Goal: Download file/media

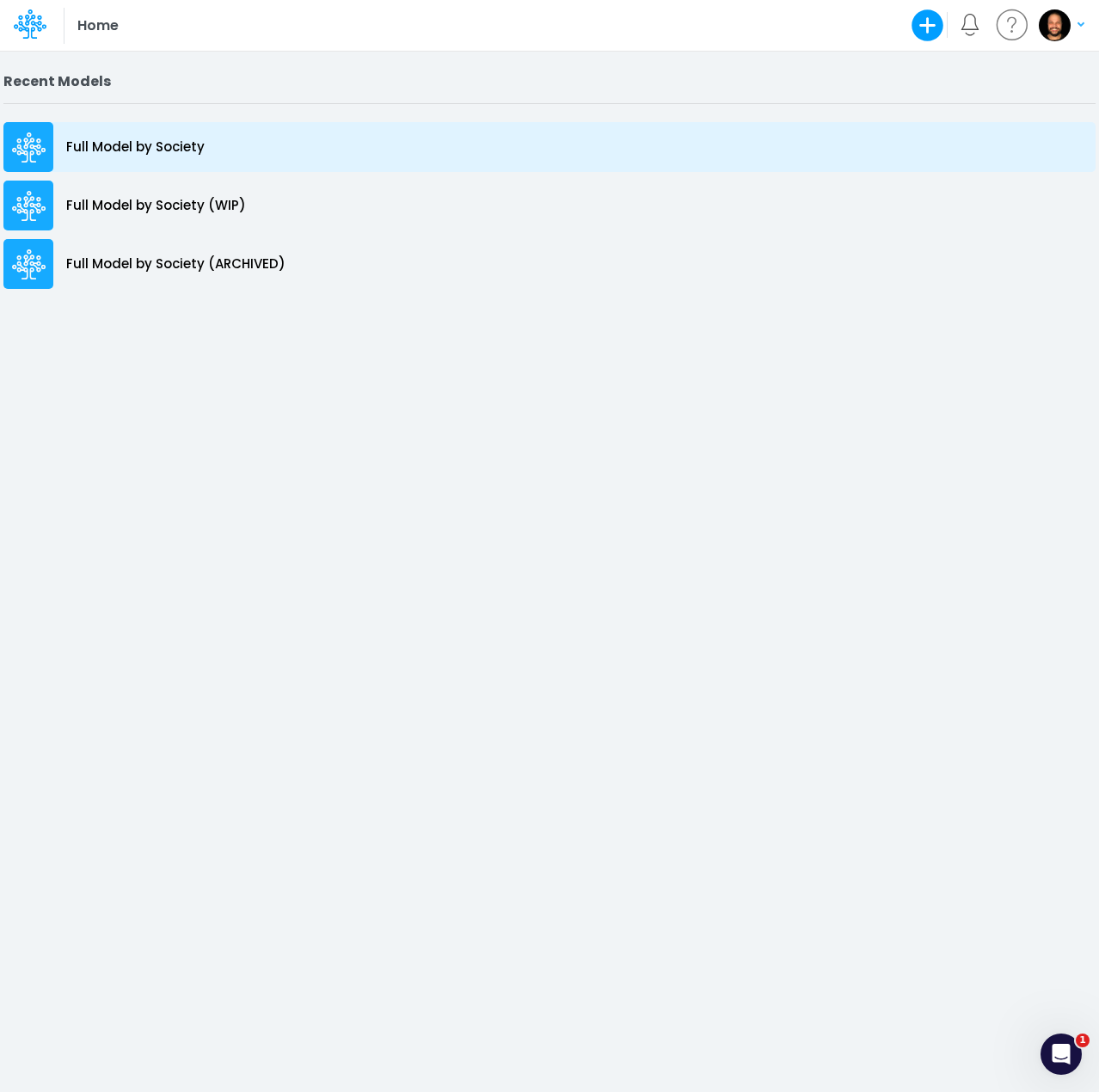
click at [110, 149] on p "Full Model by Society" at bounding box center [135, 147] width 138 height 20
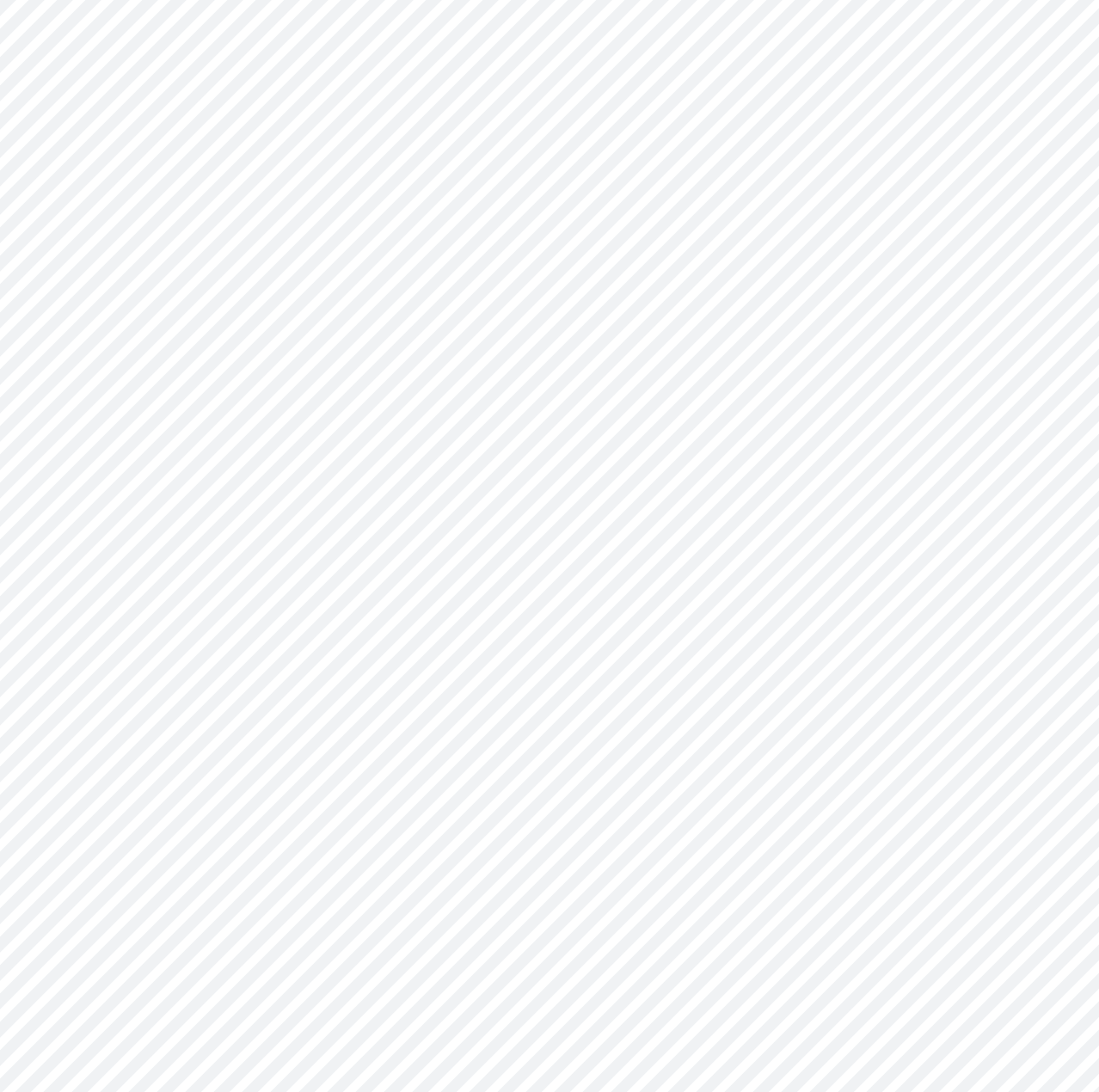
type input "Consolidated FS - BACENGAAP"
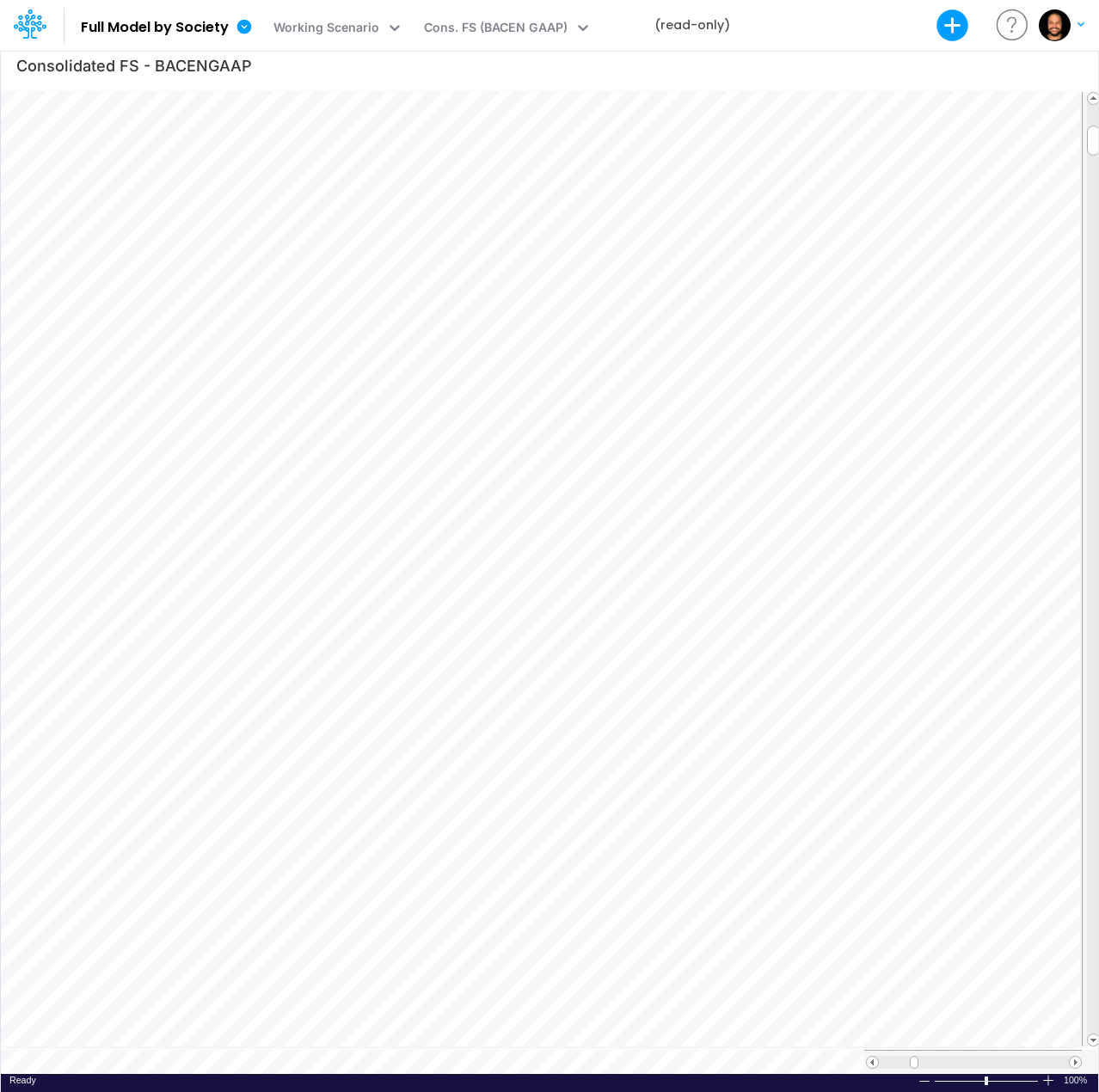
scroll to position [9, 0]
click at [243, 21] on icon at bounding box center [245, 26] width 14 height 14
click at [270, 74] on button "Export" at bounding box center [340, 78] width 204 height 32
click at [505, 79] on button "Excel" at bounding box center [545, 88] width 204 height 29
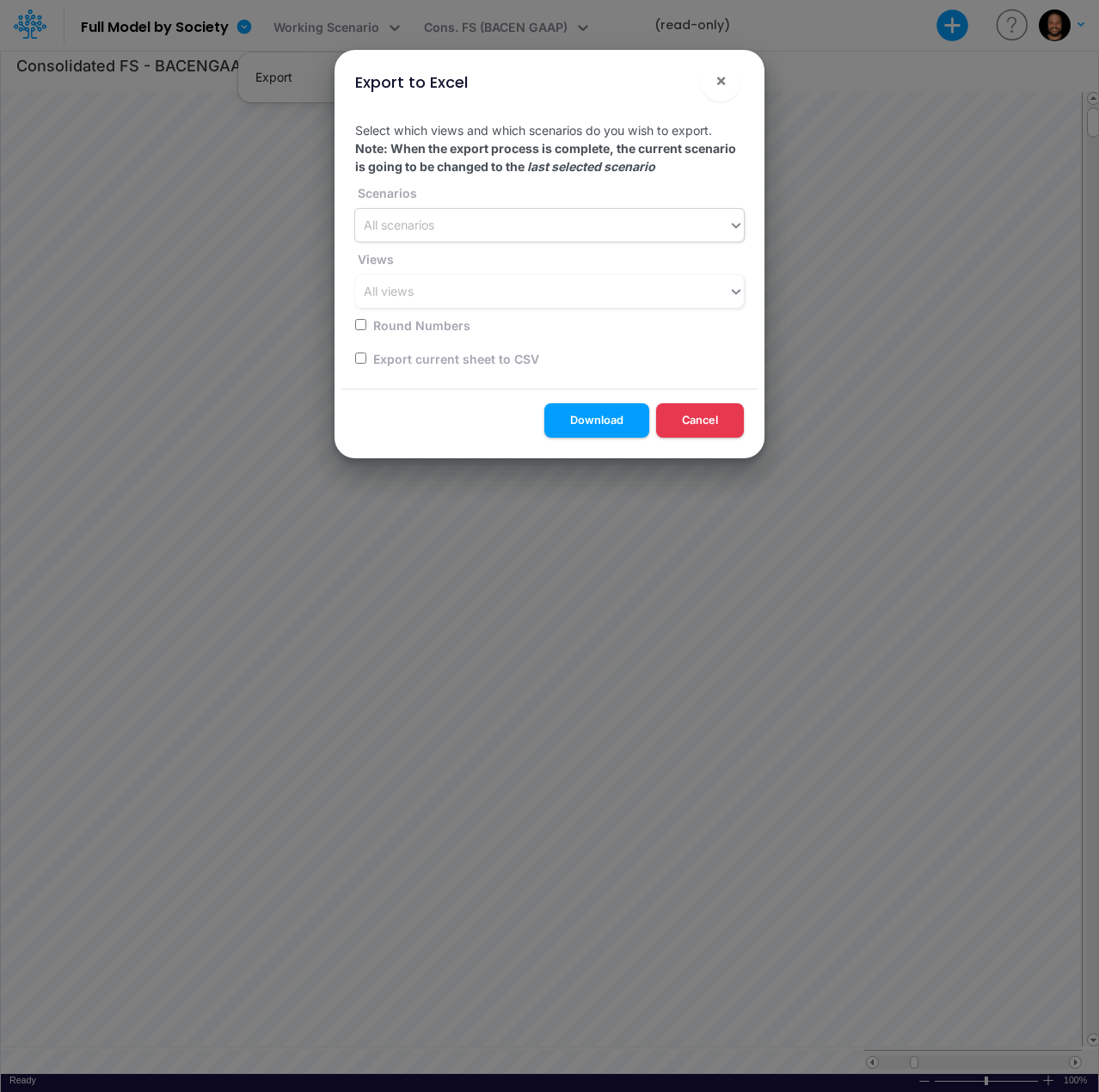
click at [467, 238] on div "All scenarios" at bounding box center [542, 226] width 373 height 29
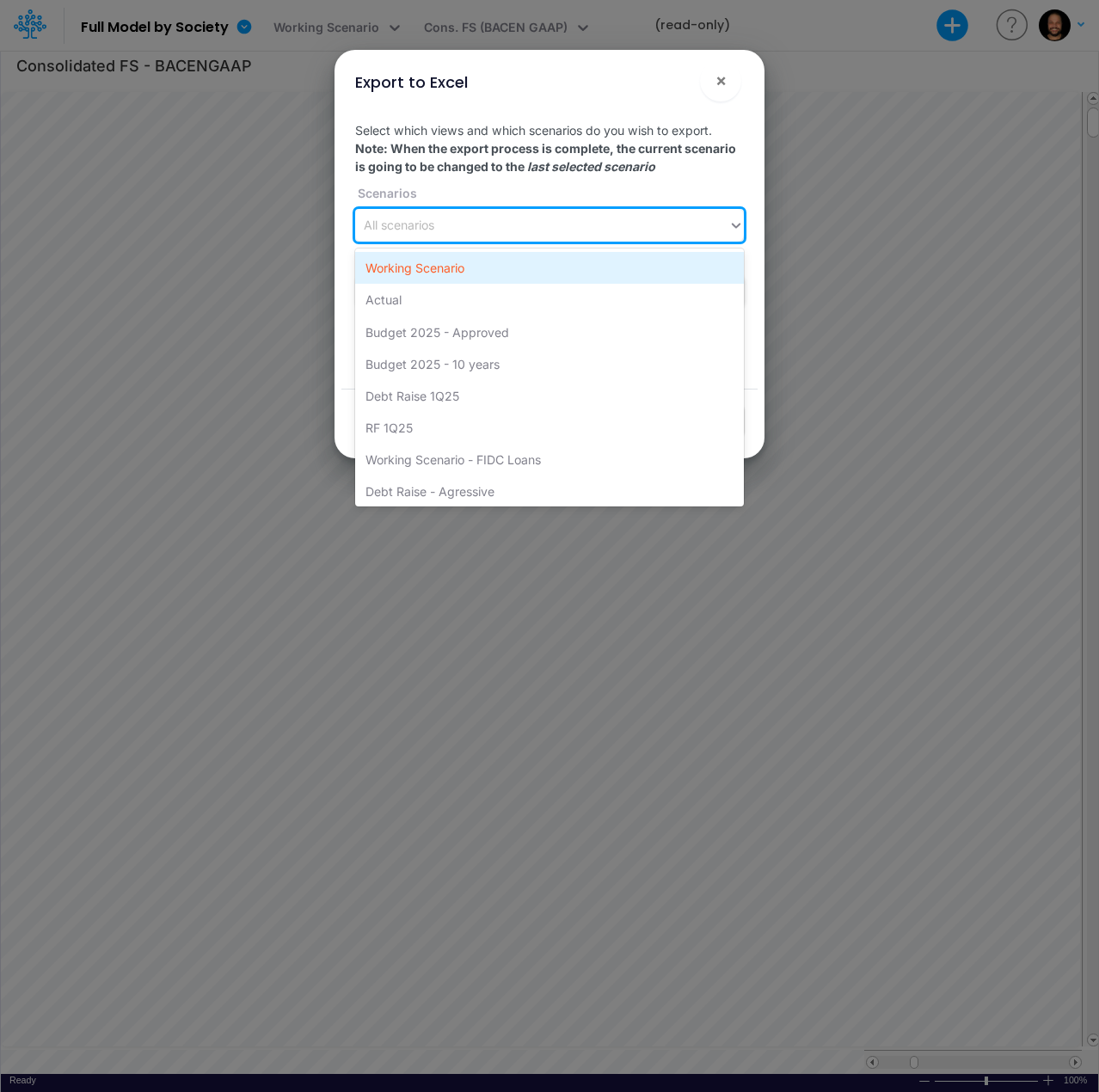
click at [483, 276] on div "Working Scenario" at bounding box center [549, 268] width 388 height 32
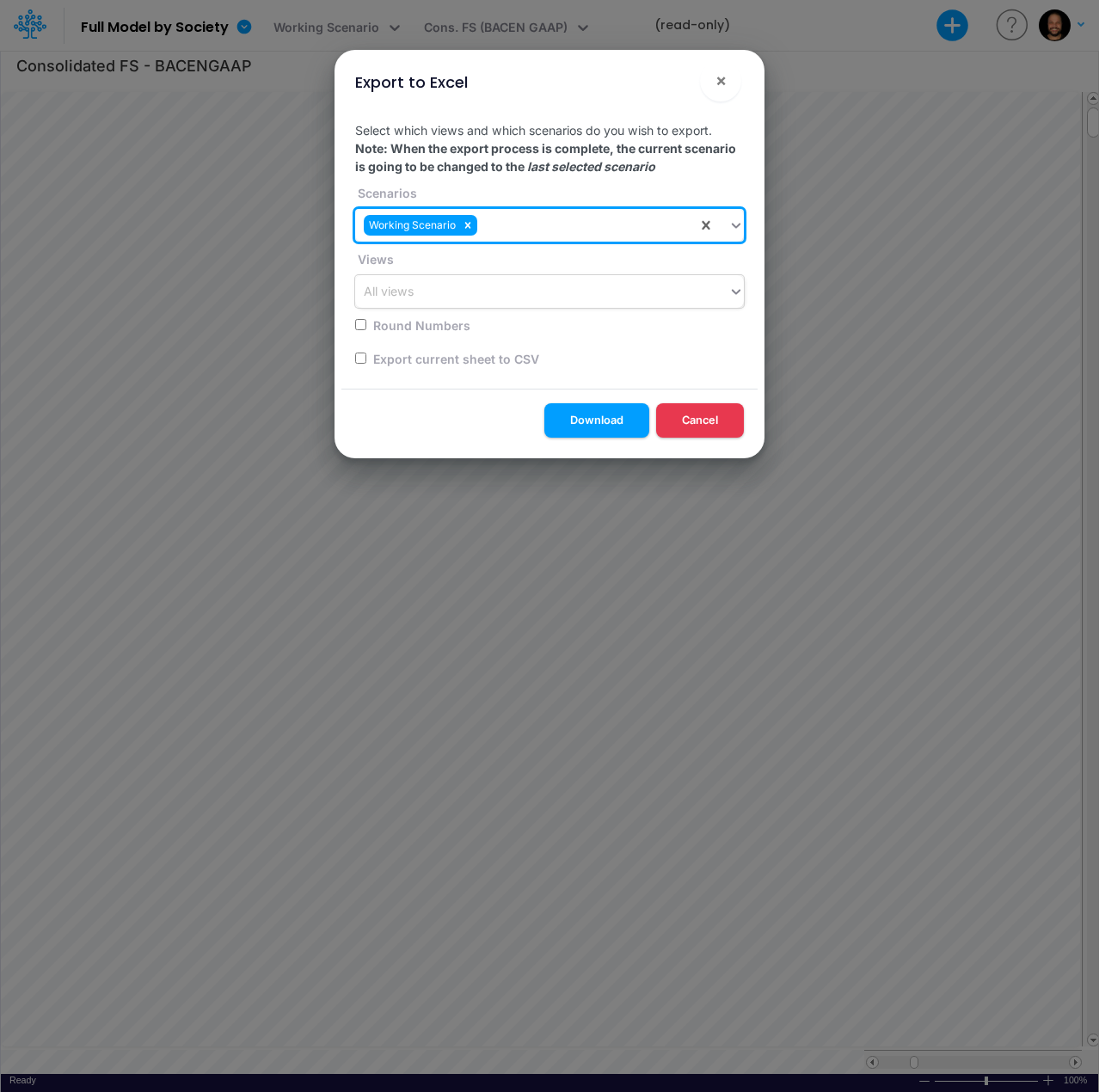
click at [487, 293] on div "All views" at bounding box center [542, 292] width 373 height 29
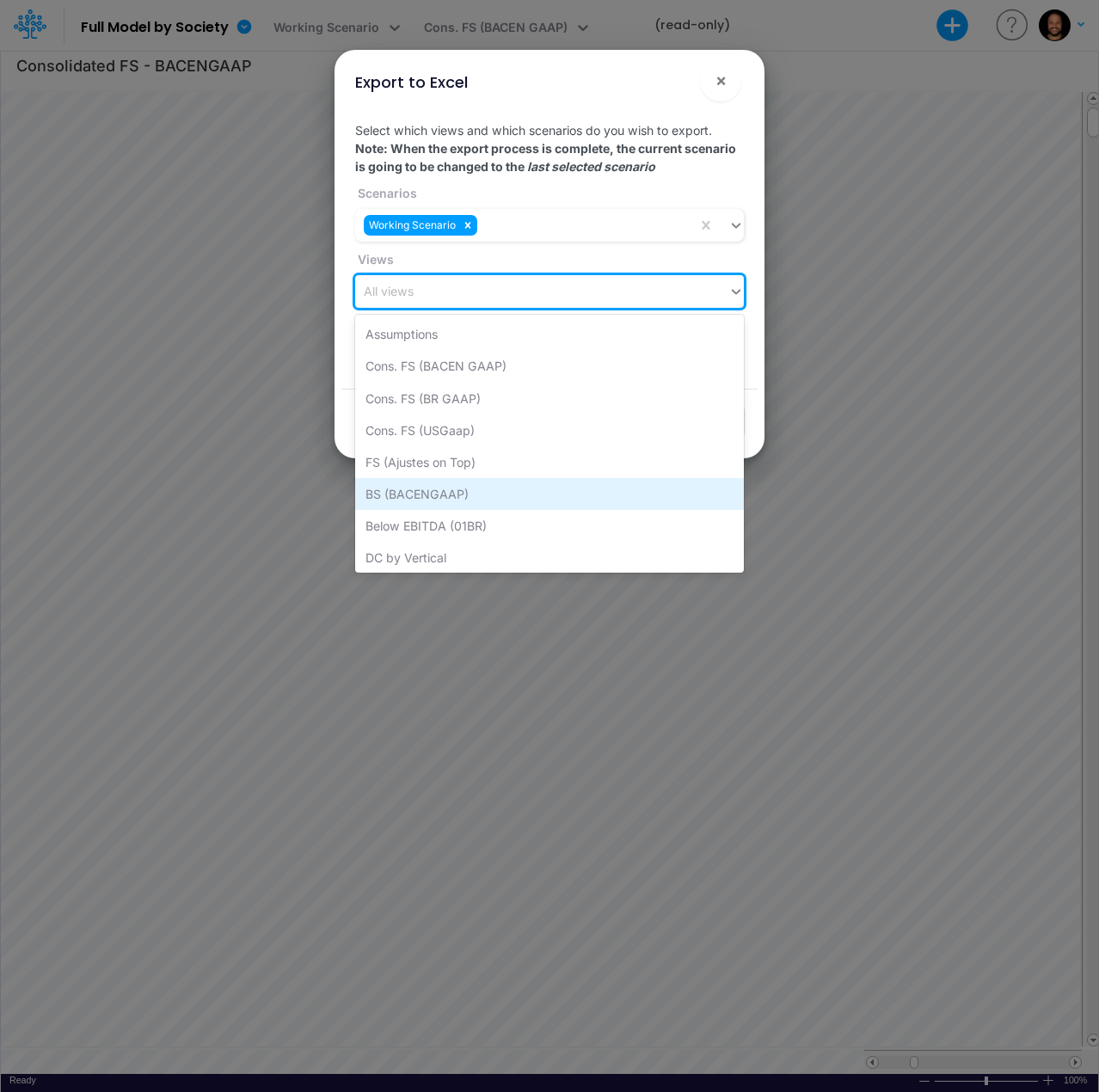
click at [487, 491] on div "BS (BACENGAAP)" at bounding box center [549, 494] width 388 height 32
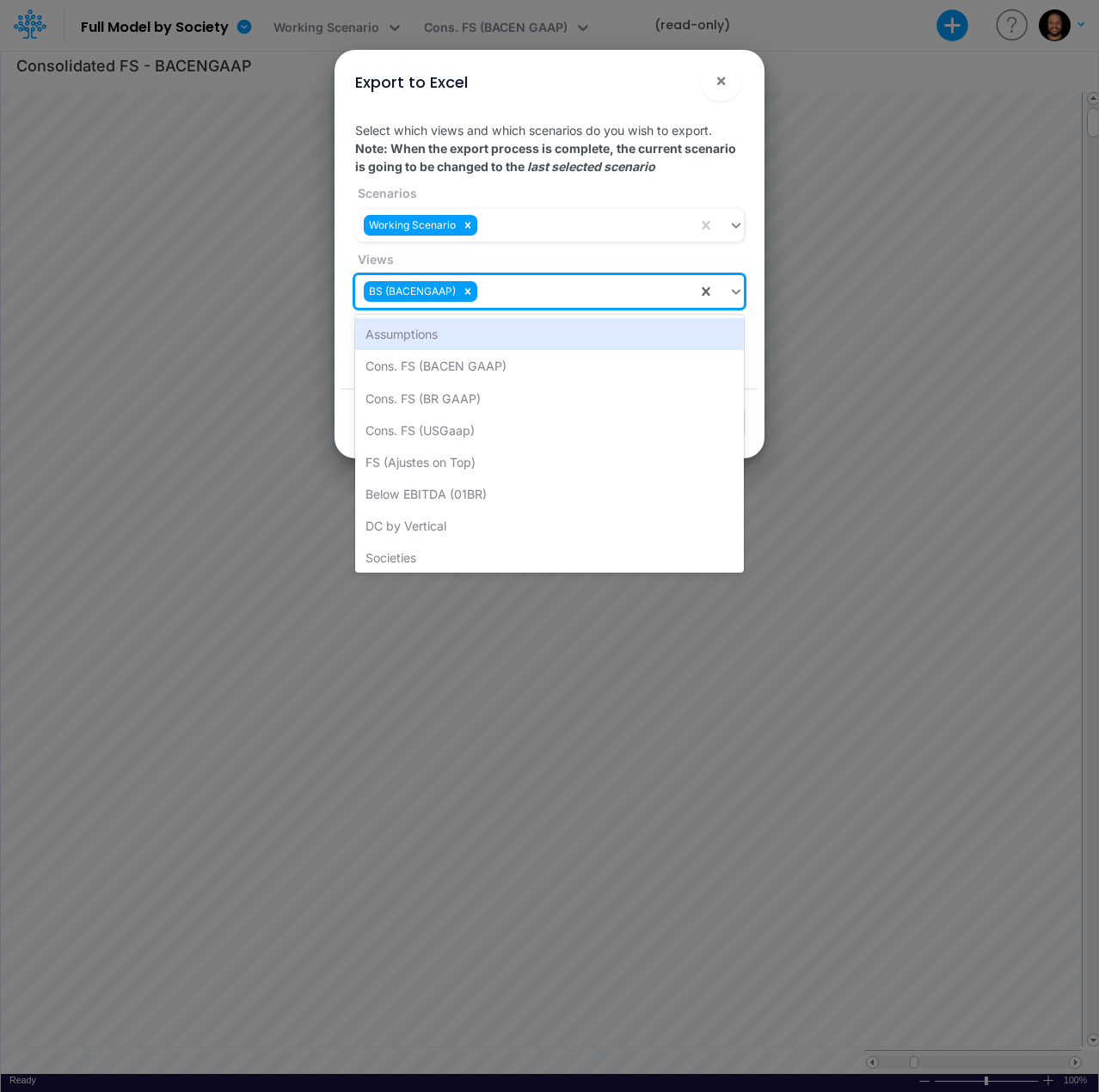
click at [504, 303] on div "BS (BACENGAAP)" at bounding box center [526, 292] width 342 height 29
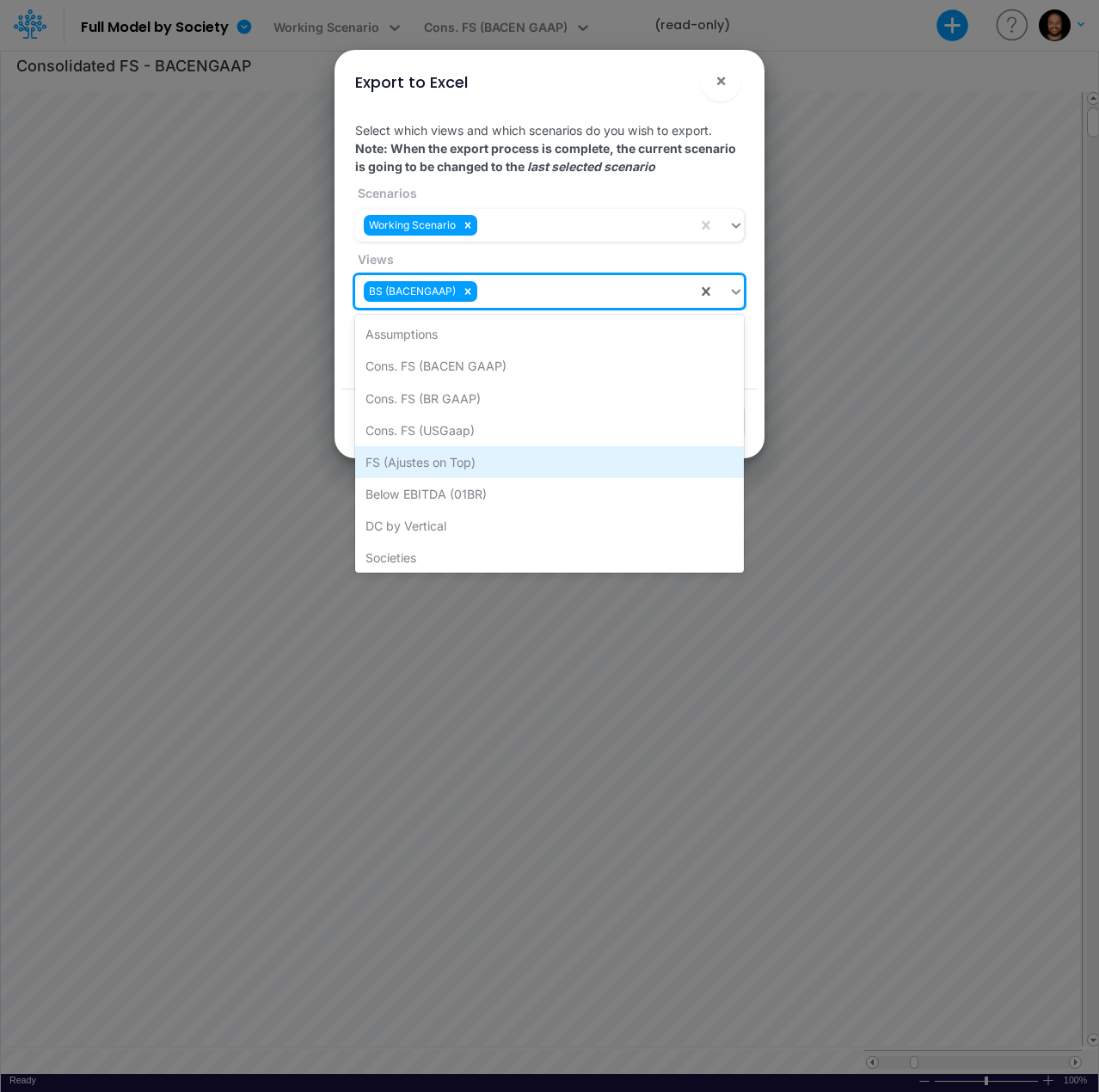
click at [524, 465] on div "FS (Ajustes on Top)" at bounding box center [549, 463] width 388 height 32
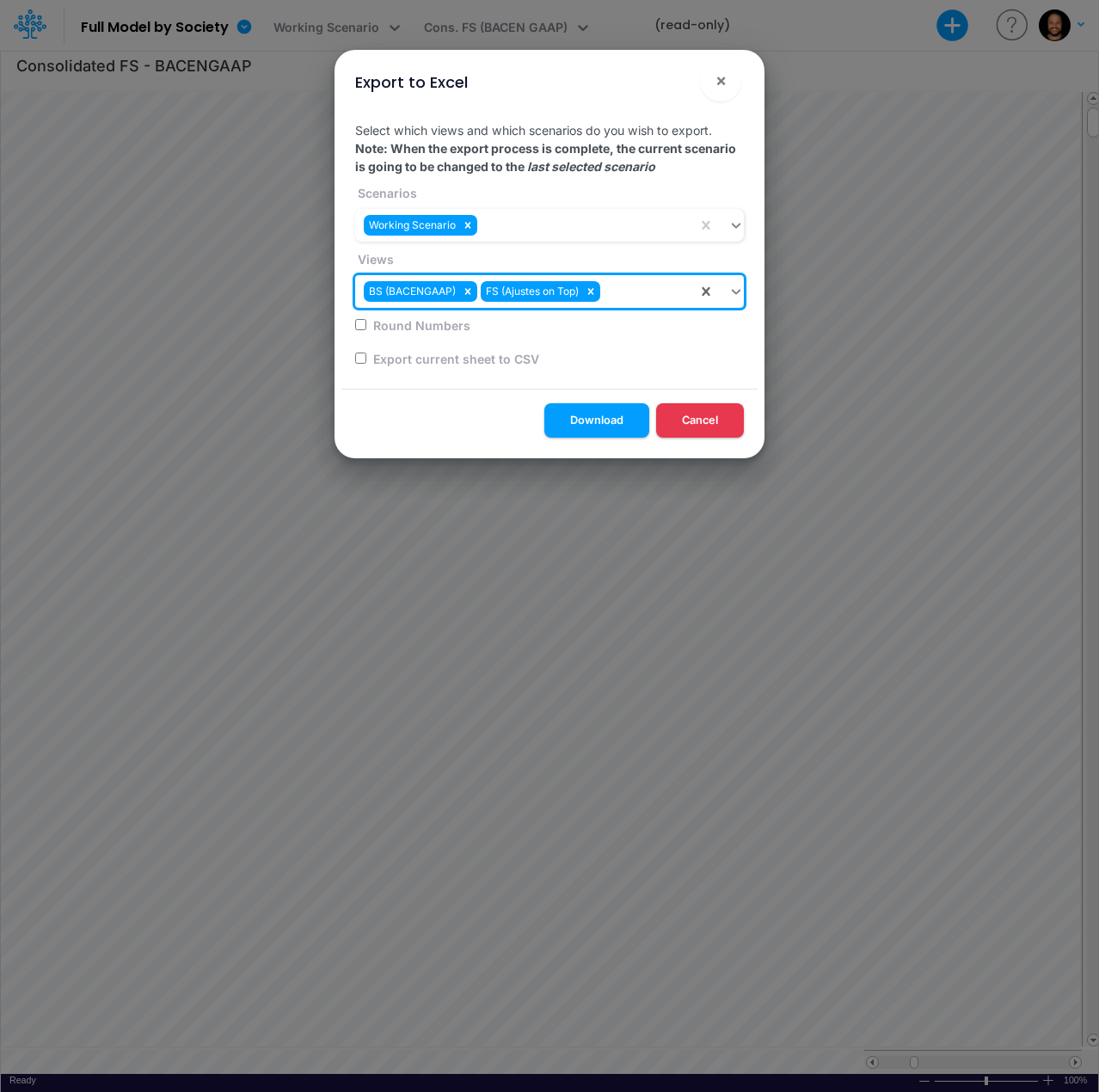
click at [620, 305] on div "BS (BACENGAAP) FS (Ajustes on Top)" at bounding box center [526, 292] width 342 height 29
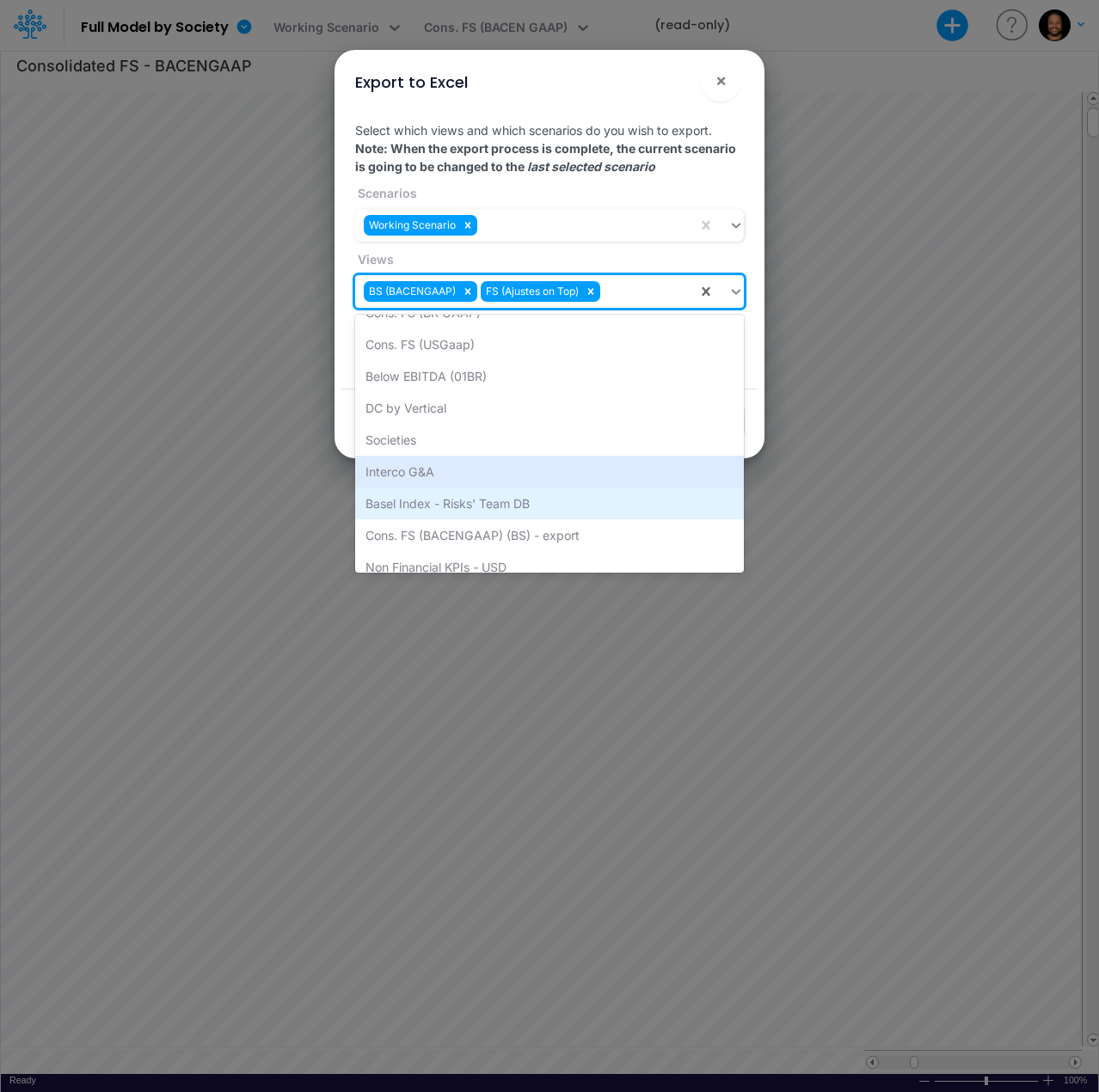
scroll to position [100, 0]
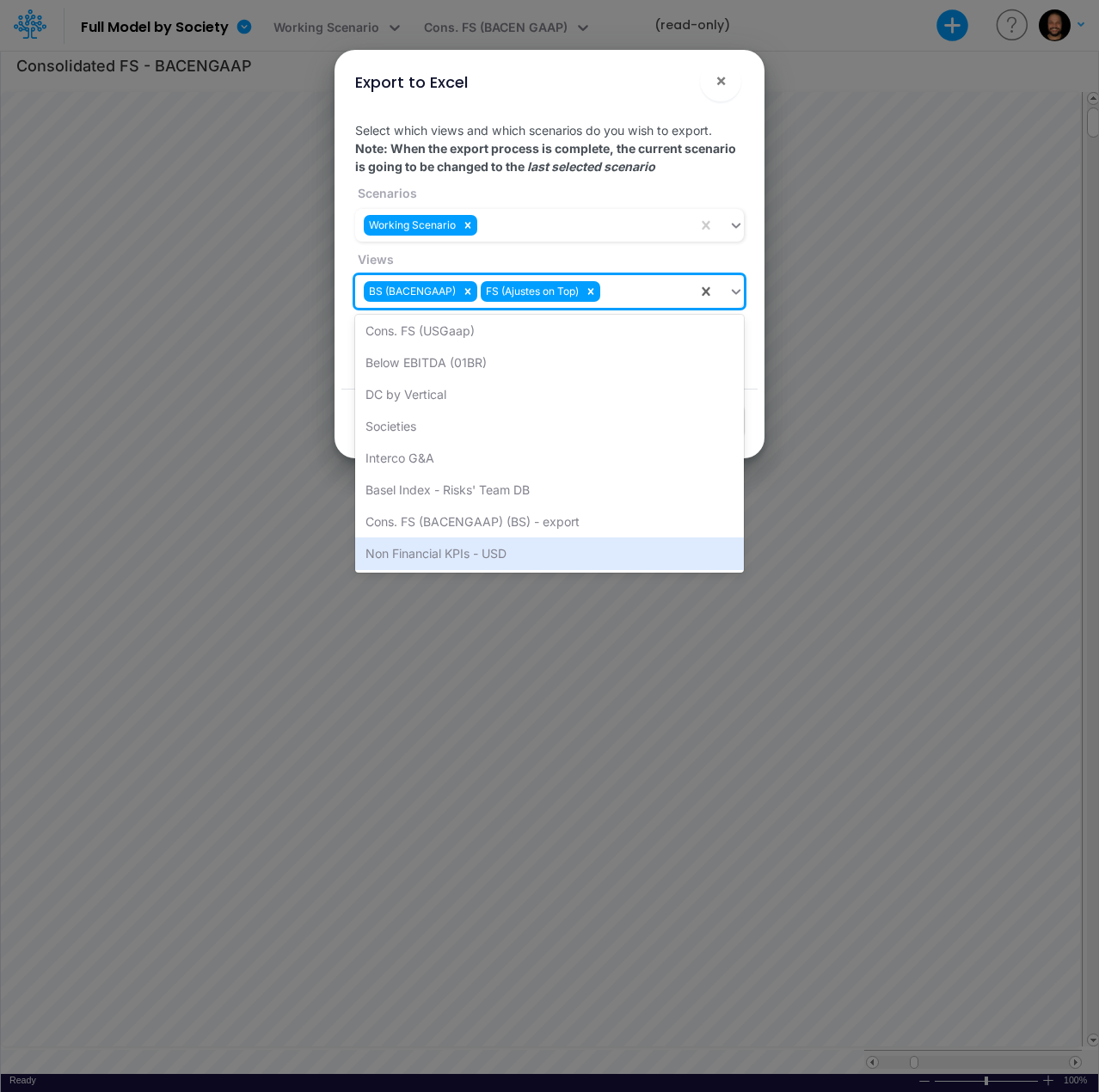
click at [571, 546] on div "Non Financial KPIs - USD" at bounding box center [549, 554] width 388 height 32
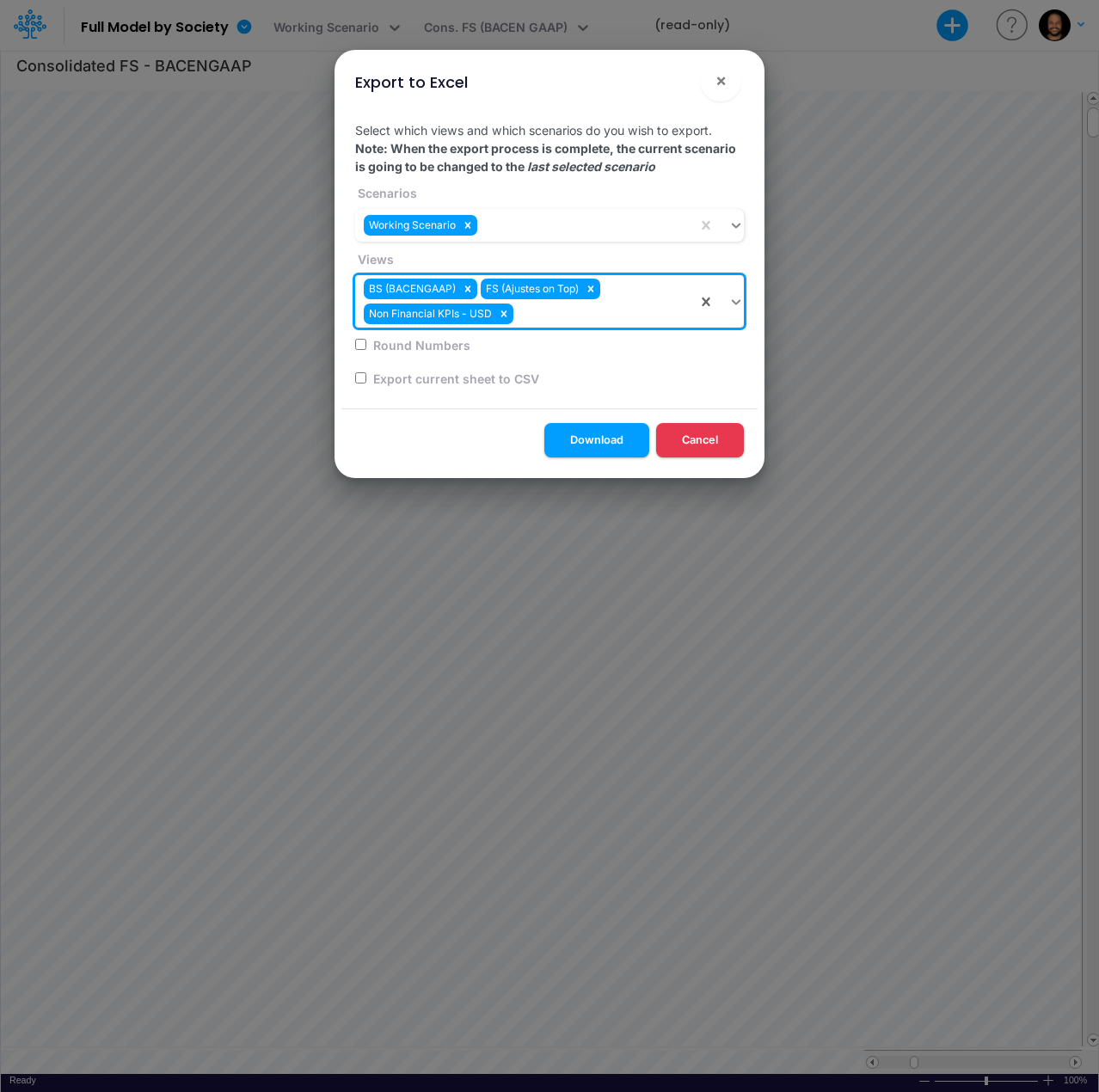
click at [571, 311] on div "BS (BACENGAAP) FS (Ajustes on Top) Non Financial KPIs - USD" at bounding box center [526, 301] width 342 height 53
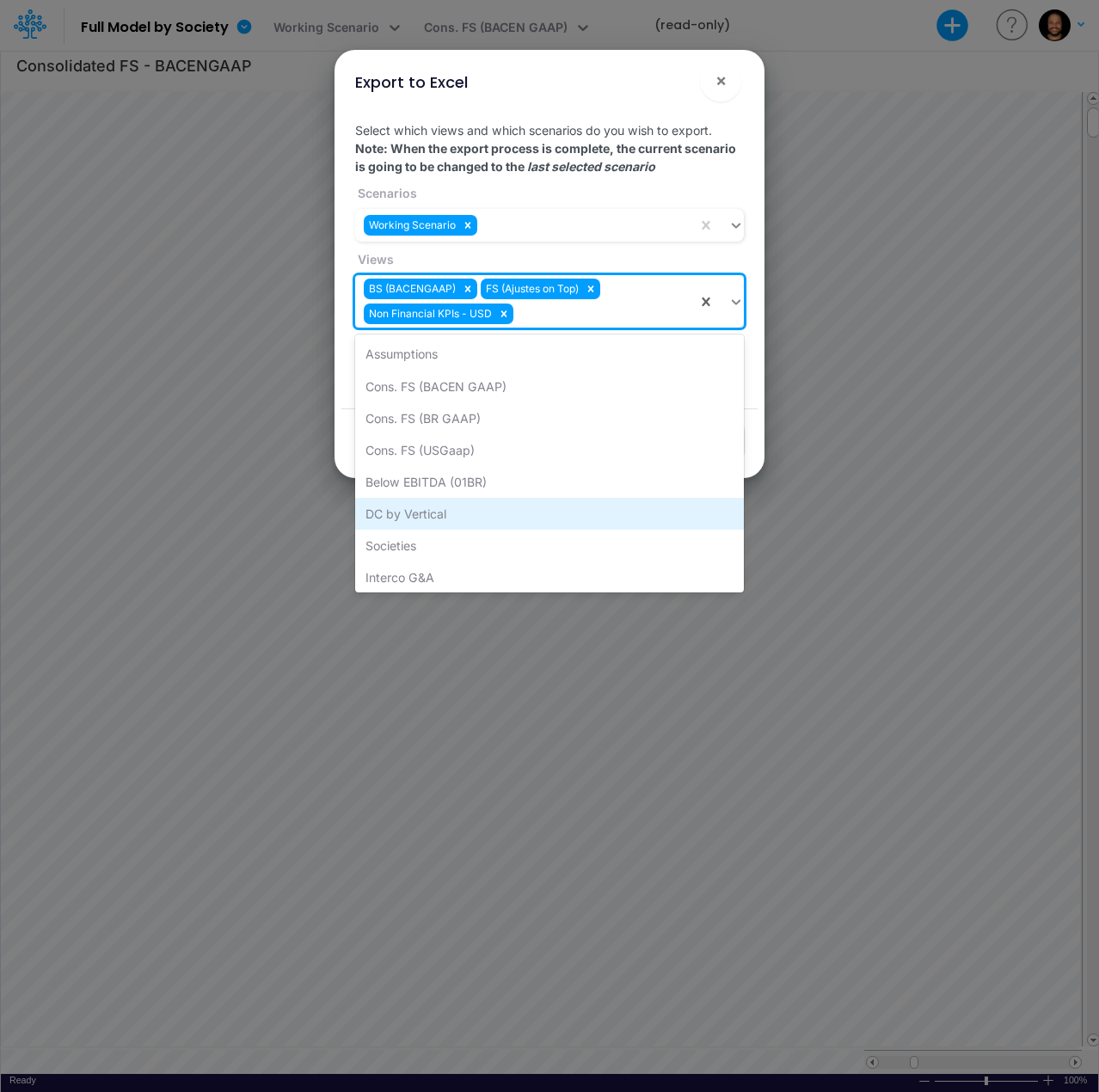
scroll to position [68, 0]
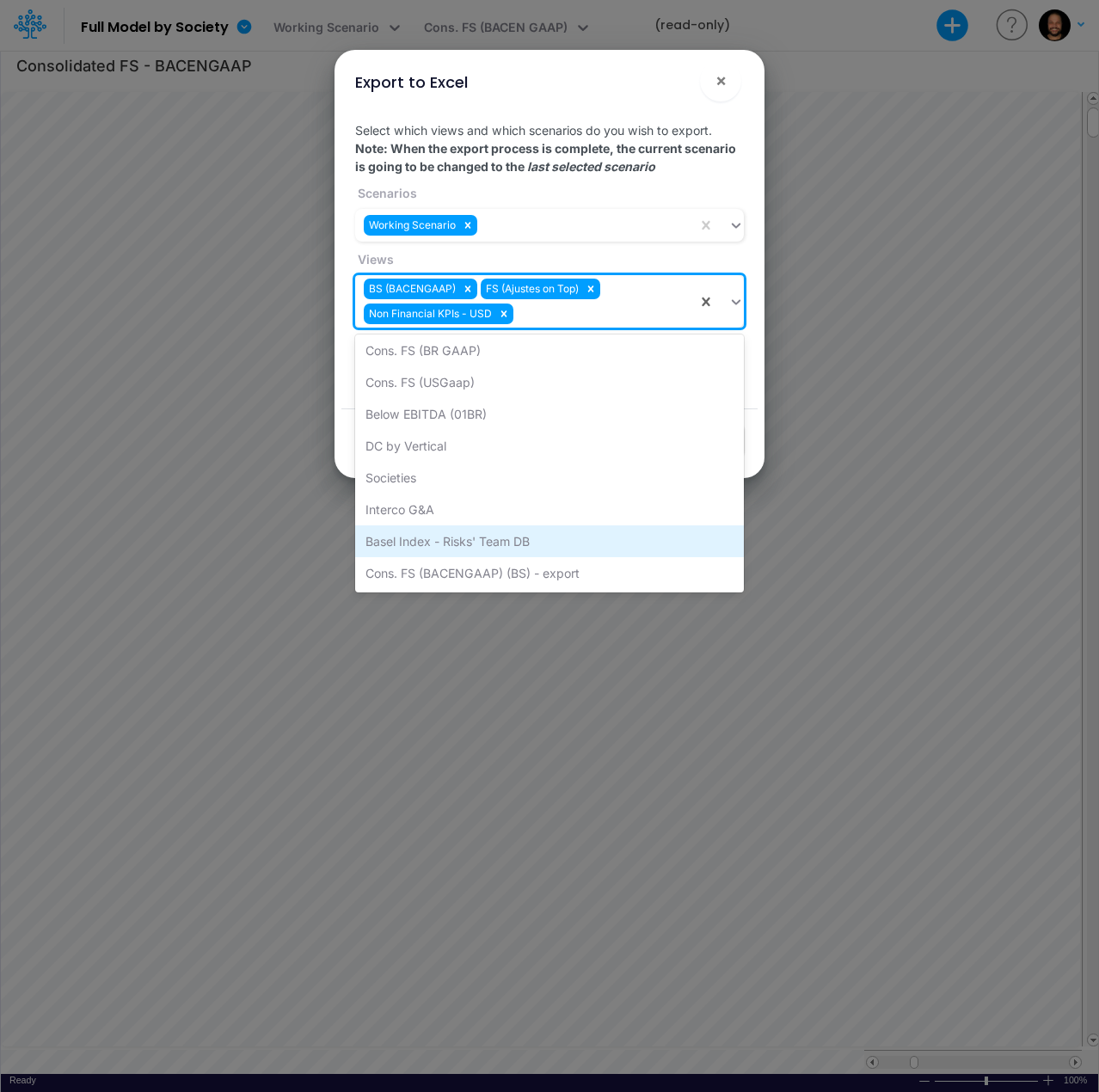
click at [517, 538] on div "Basel Index - Risks' Team DB" at bounding box center [549, 541] width 388 height 32
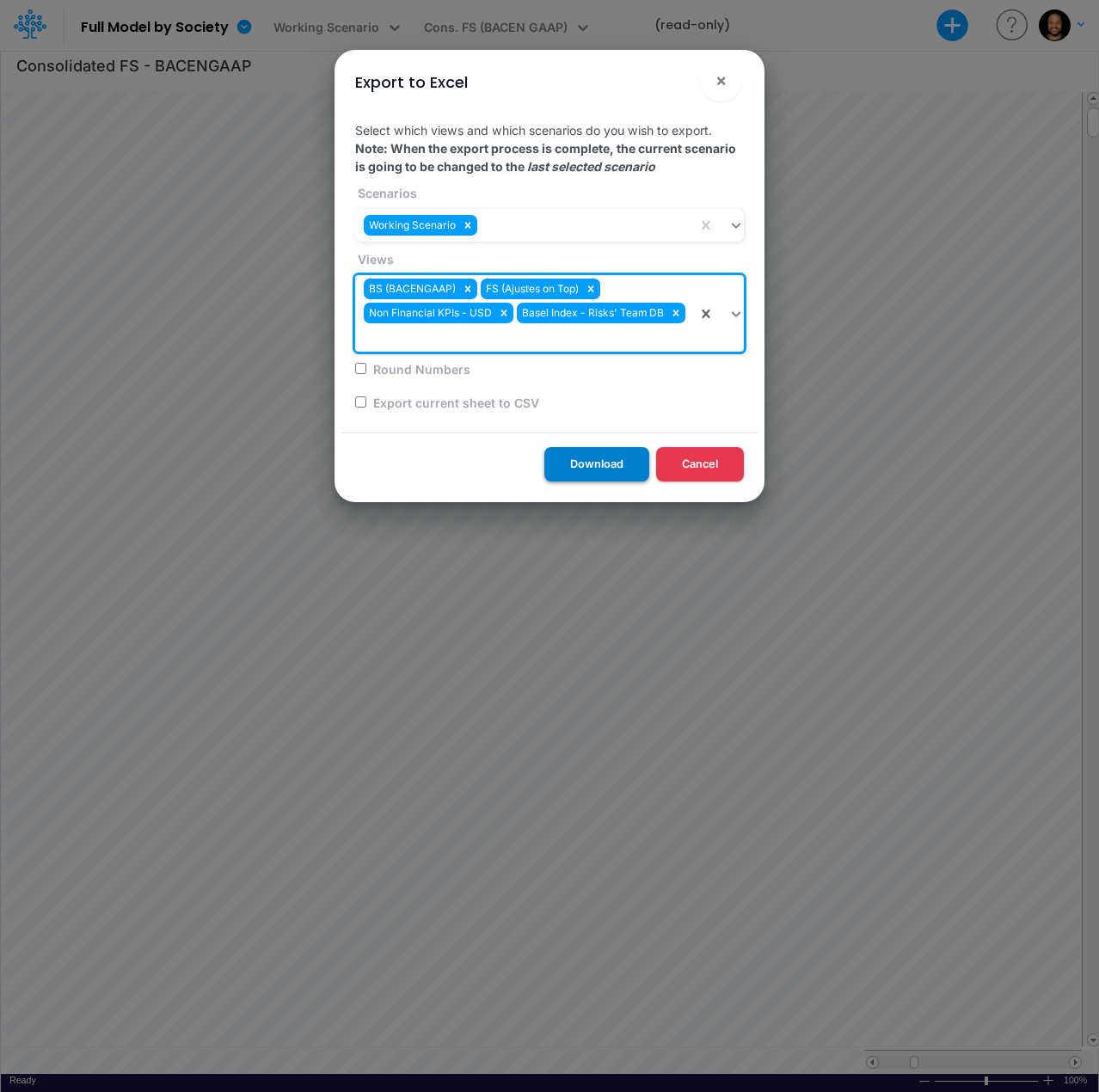
click at [590, 459] on button "Download" at bounding box center [596, 464] width 104 height 34
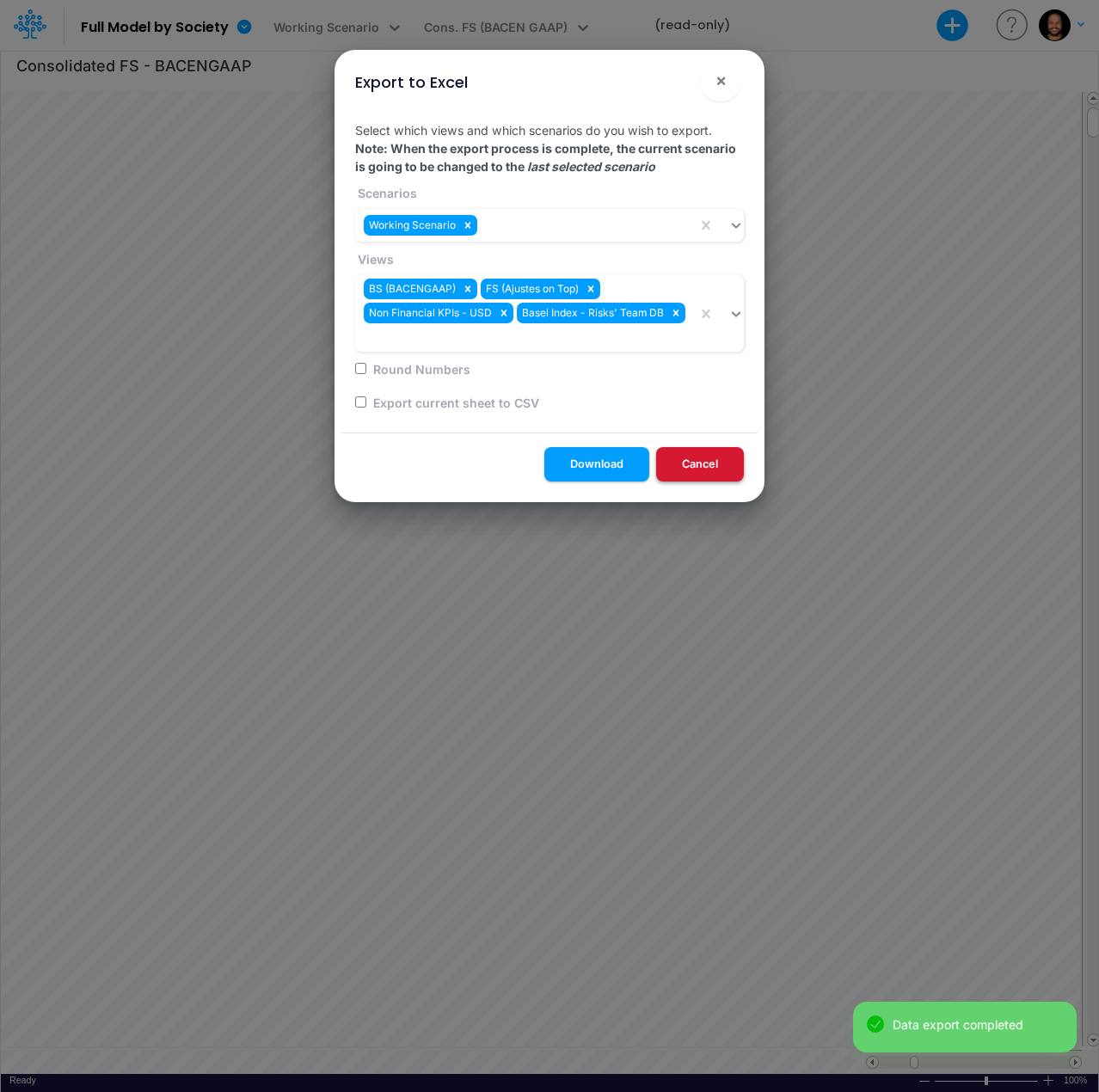
click at [724, 465] on button "Cancel" at bounding box center [700, 464] width 87 height 34
